Goal: Find specific page/section: Find specific page/section

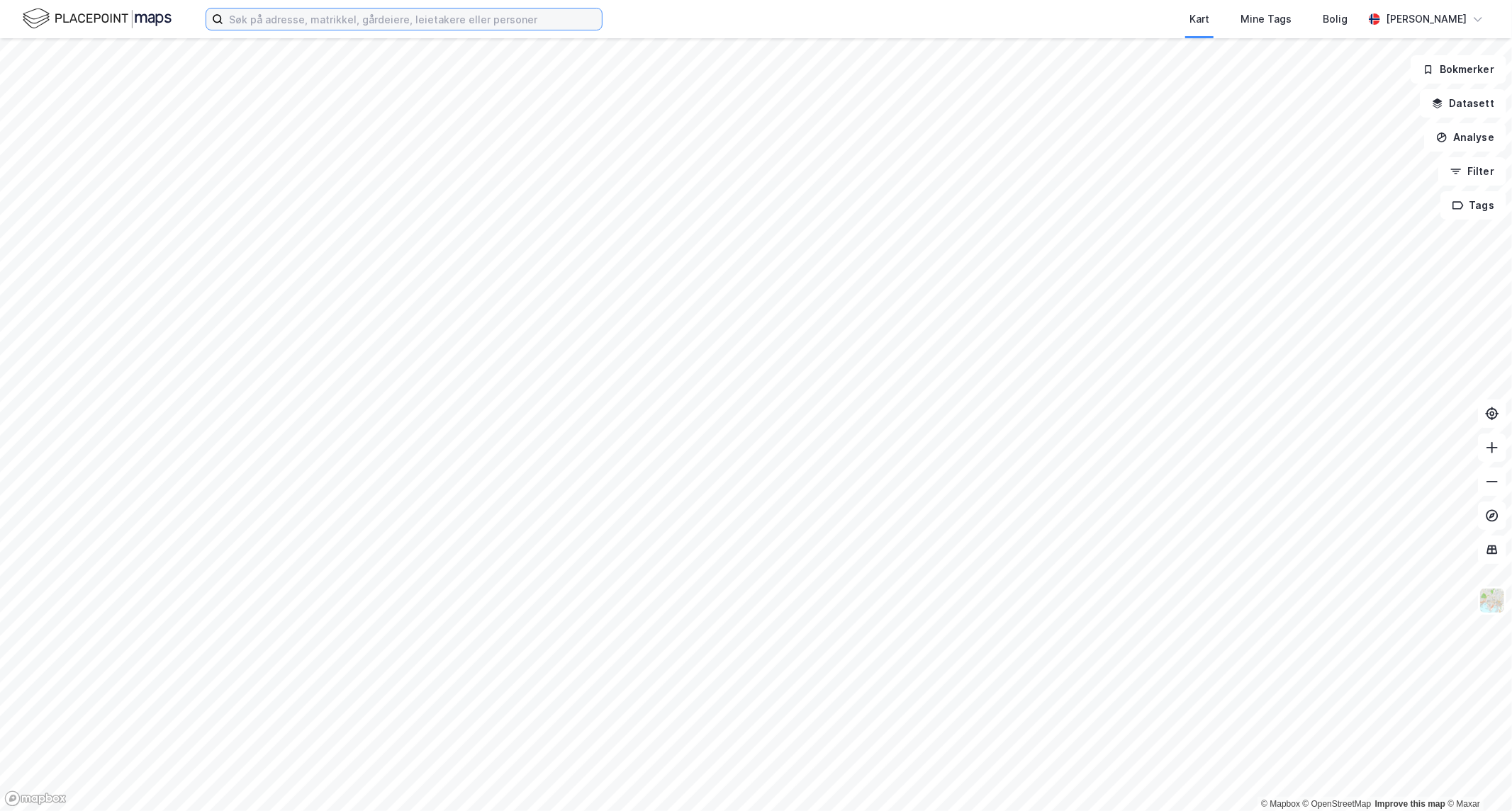
click at [466, 24] on input at bounding box center [413, 19] width 379 height 22
